Goal: Task Accomplishment & Management: Use online tool/utility

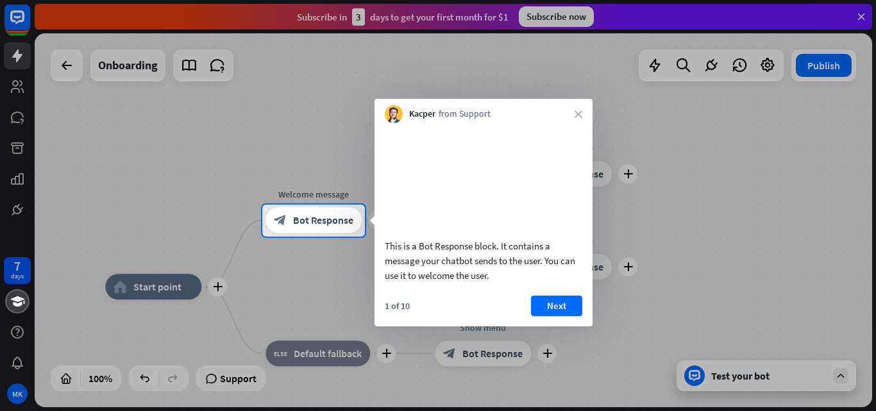
click at [543, 326] on div "1 of 10 Next" at bounding box center [484, 311] width 218 height 31
click at [550, 316] on button "Next" at bounding box center [556, 306] width 51 height 21
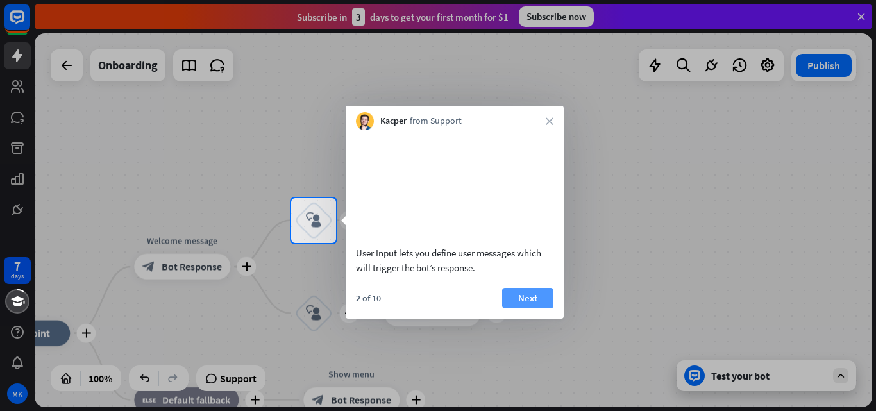
click at [546, 309] on button "Next" at bounding box center [527, 298] width 51 height 21
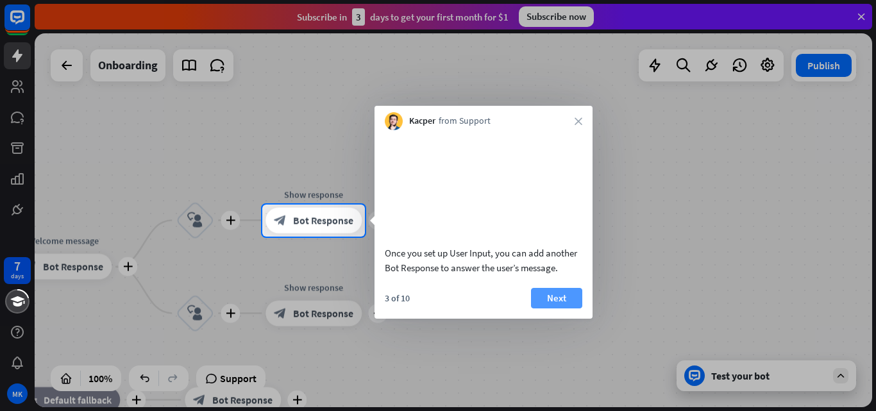
click at [549, 309] on button "Next" at bounding box center [556, 298] width 51 height 21
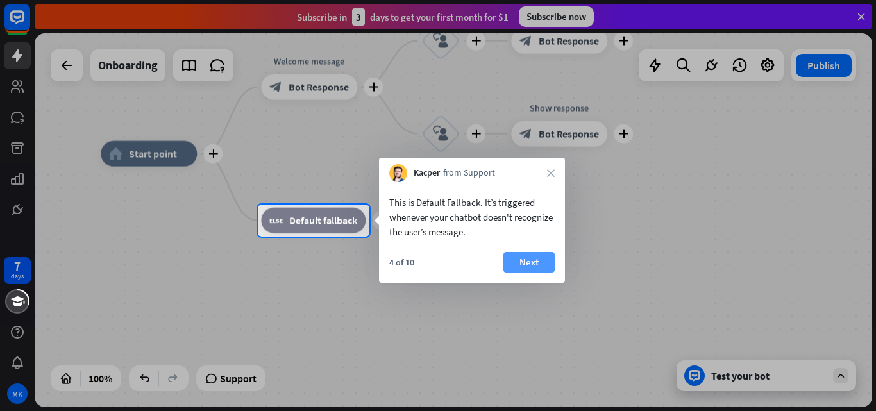
click at [524, 265] on button "Next" at bounding box center [529, 262] width 51 height 21
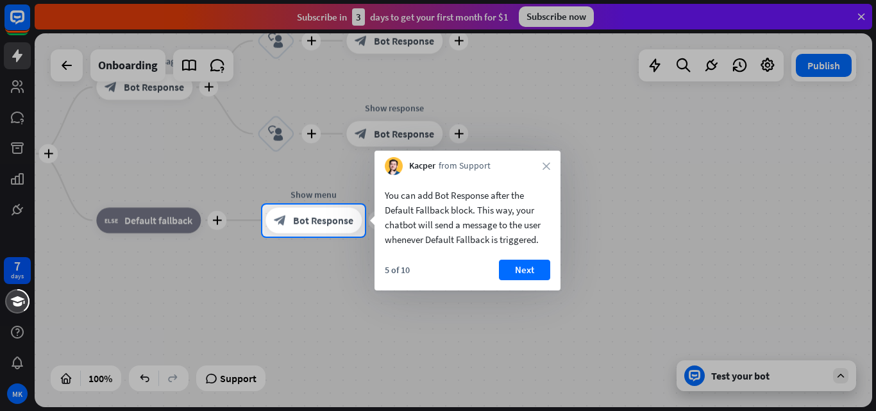
click at [524, 265] on button "Next" at bounding box center [524, 270] width 51 height 21
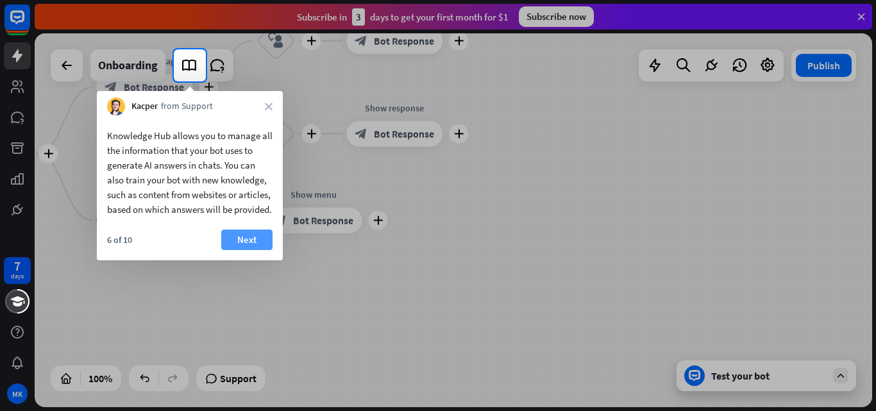
click at [257, 247] on button "Next" at bounding box center [246, 240] width 51 height 21
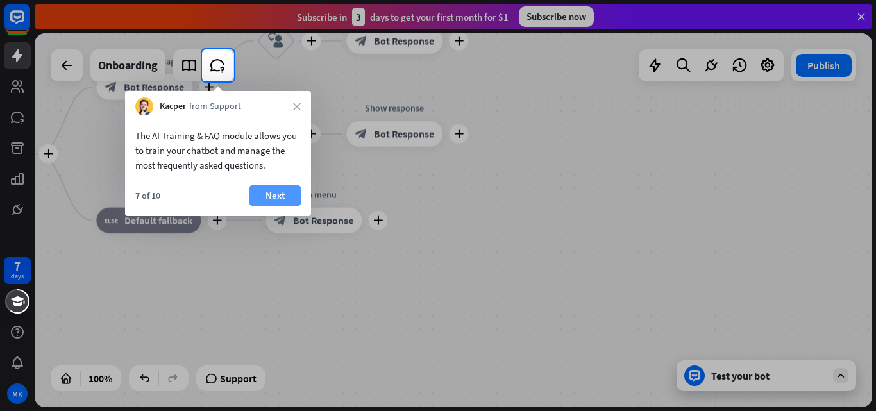
click at [289, 199] on button "Next" at bounding box center [275, 195] width 51 height 21
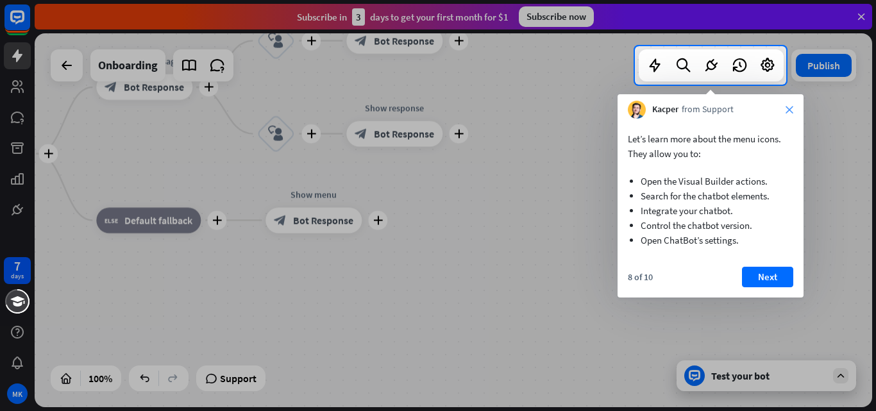
click at [787, 108] on icon "close" at bounding box center [790, 110] width 8 height 8
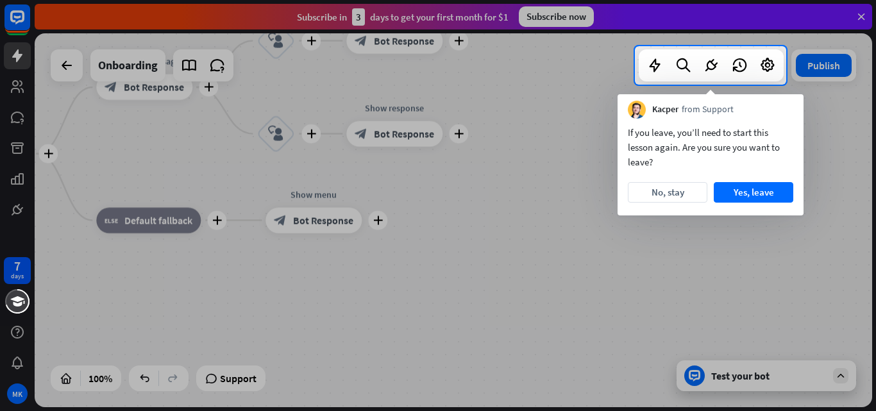
click at [787, 108] on div "Kacper from Support" at bounding box center [711, 106] width 186 height 24
click at [670, 193] on button "No, stay" at bounding box center [668, 192] width 80 height 21
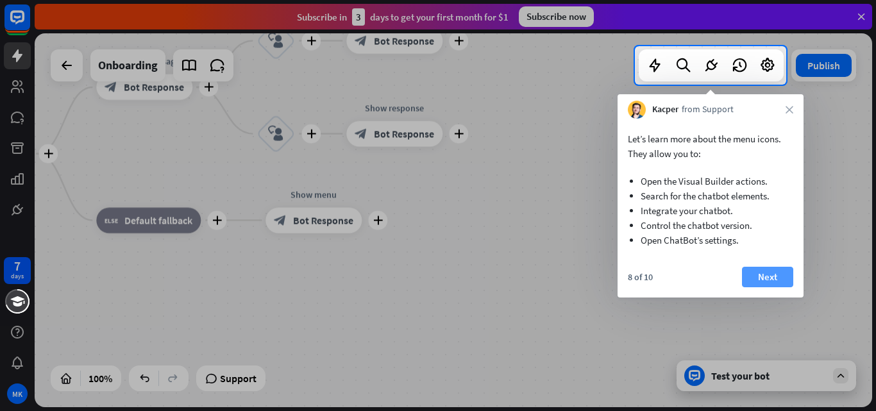
click at [776, 275] on button "Next" at bounding box center [767, 277] width 51 height 21
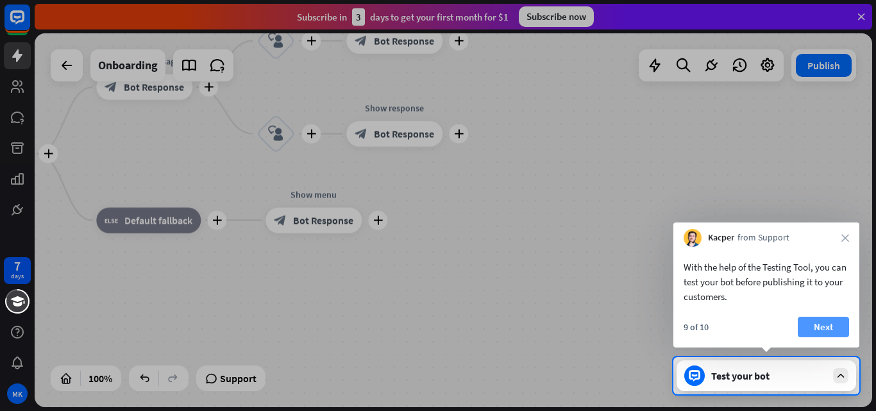
click at [821, 323] on button "Next" at bounding box center [823, 327] width 51 height 21
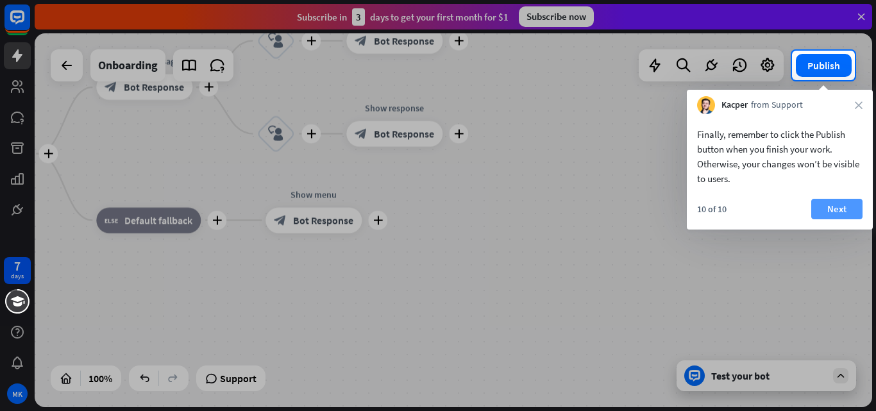
click at [853, 205] on button "Next" at bounding box center [836, 209] width 51 height 21
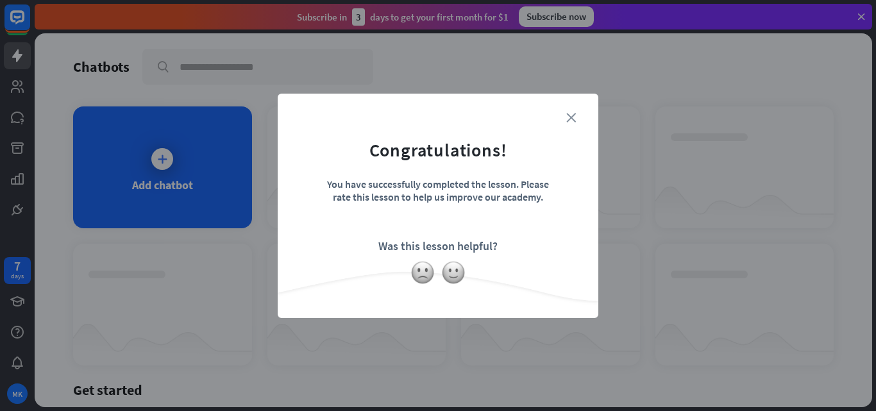
click at [573, 113] on icon "close" at bounding box center [571, 118] width 10 height 10
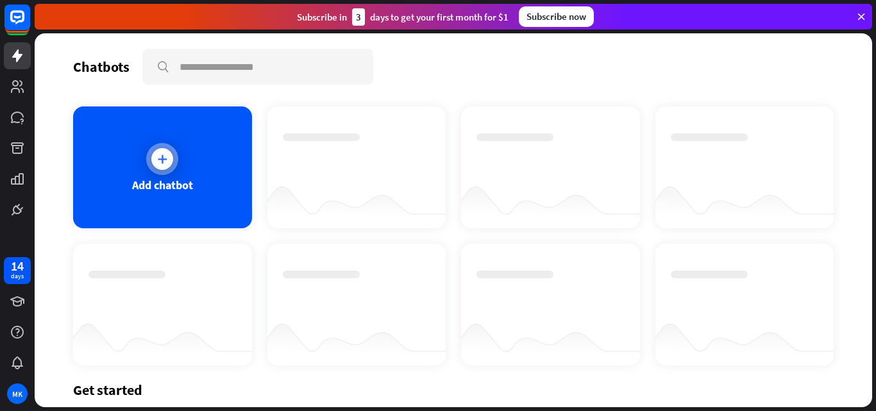
click at [181, 162] on div "Add chatbot" at bounding box center [162, 167] width 179 height 122
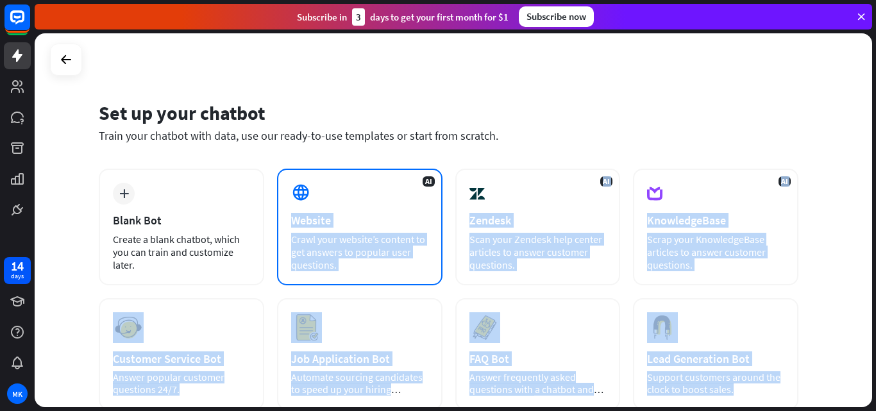
drag, startPoint x: 181, startPoint y: 162, endPoint x: 314, endPoint y: 189, distance: 136.1
click at [314, 189] on div "AI Website Crawl your website’s content to get answers to popular user question…" at bounding box center [359, 227] width 165 height 117
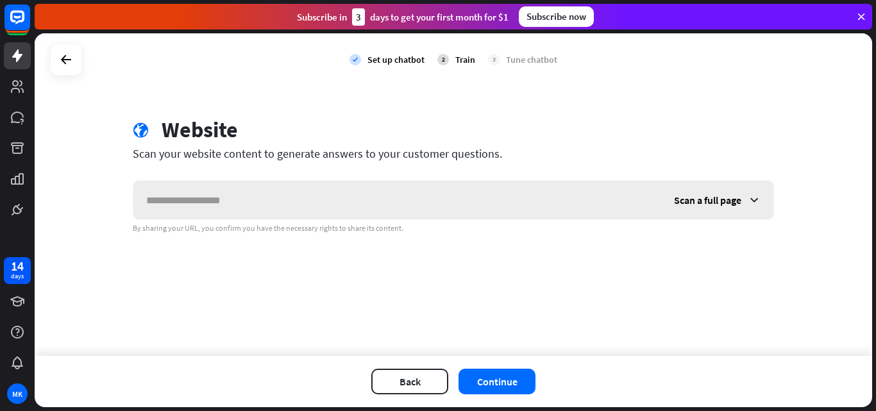
click at [314, 189] on input "text" at bounding box center [397, 200] width 528 height 38
click at [60, 54] on icon at bounding box center [65, 59] width 15 height 15
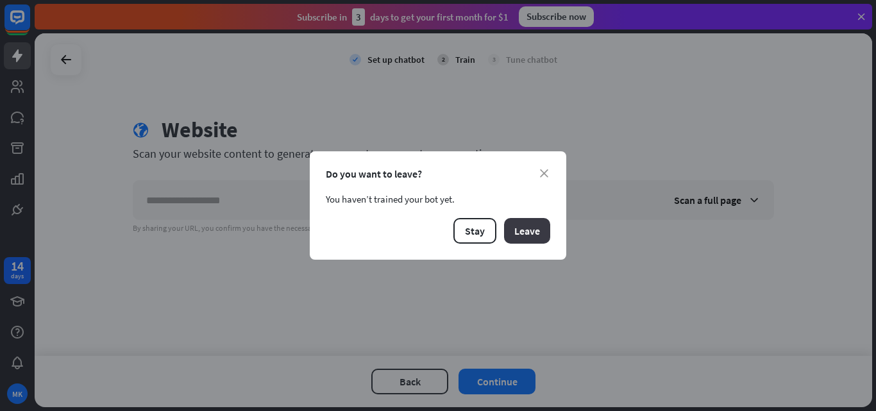
click at [529, 224] on button "Leave" at bounding box center [527, 231] width 46 height 26
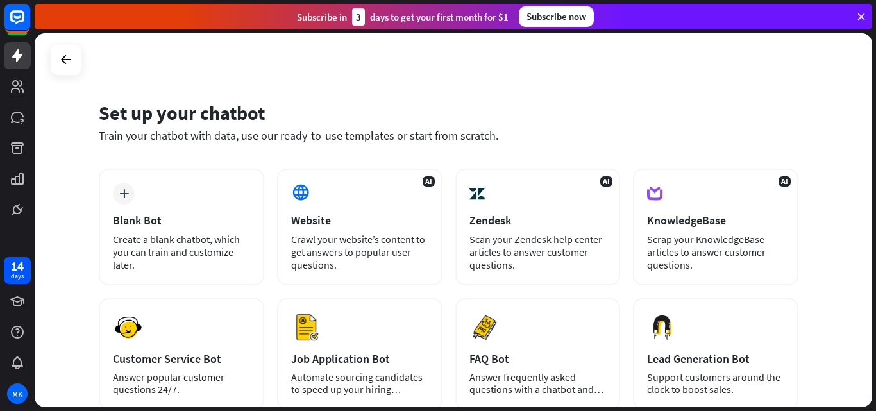
drag, startPoint x: 861, startPoint y: 121, endPoint x: 847, endPoint y: 210, distance: 89.6
click at [847, 210] on div "Set up your chatbot Train your chatbot with data, use our ready-to-use template…" at bounding box center [454, 220] width 838 height 374
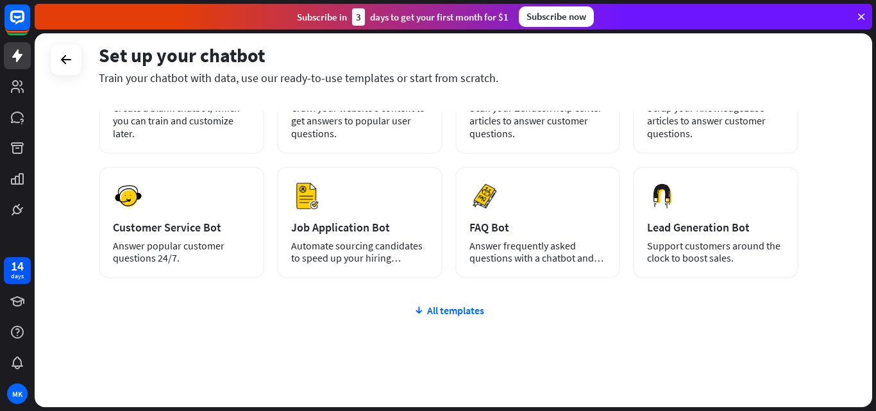
scroll to position [137, 0]
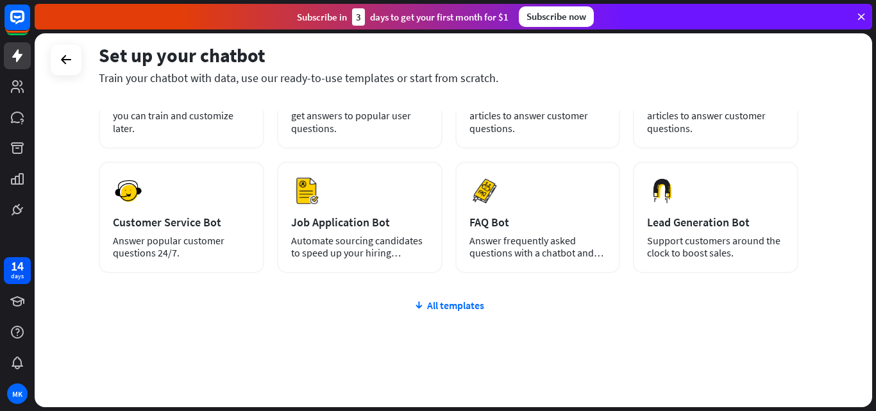
click at [466, 295] on div "plus Blank Bot Create a blank chatbot, which you can train and customize later.…" at bounding box center [449, 229] width 700 height 395
click at [468, 303] on div "All templates" at bounding box center [449, 305] width 700 height 13
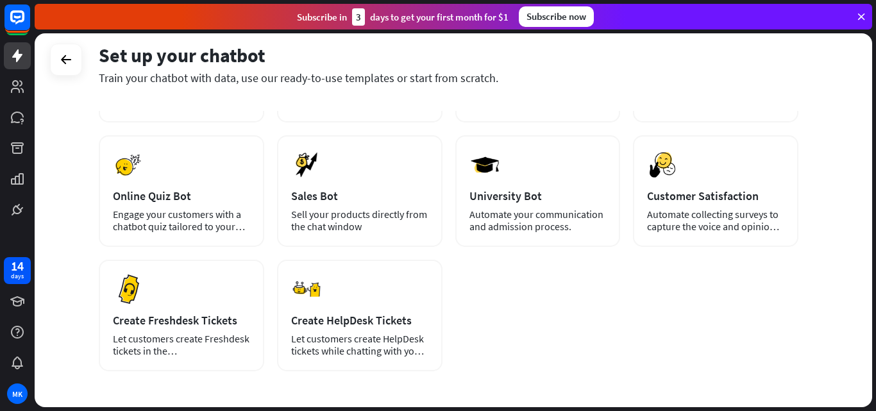
scroll to position [341, 0]
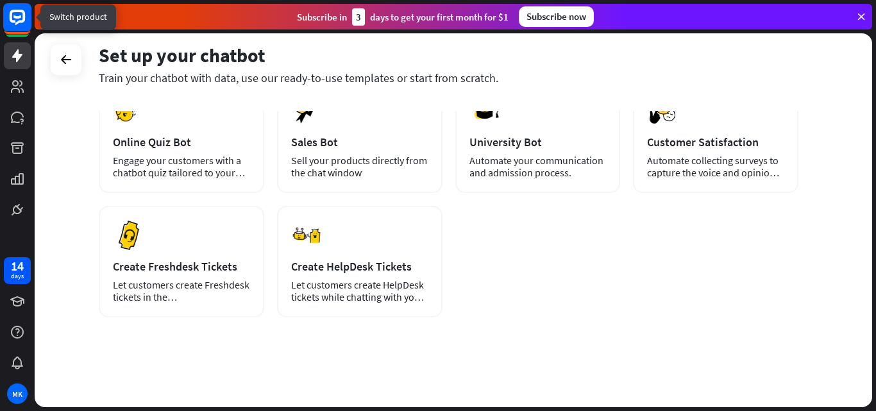
click at [20, 29] on rect at bounding box center [17, 17] width 28 height 28
